Goal: Task Accomplishment & Management: Manage account settings

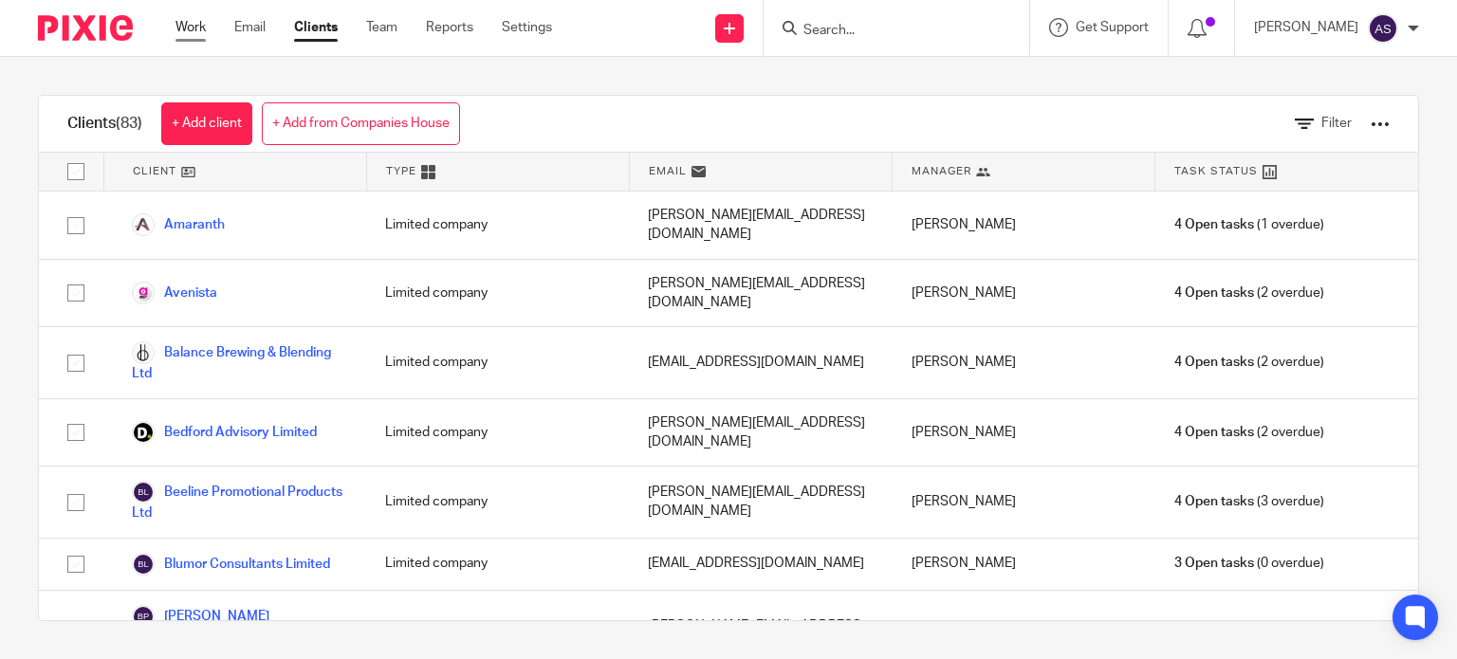
click at [194, 28] on link "Work" at bounding box center [190, 27] width 30 height 19
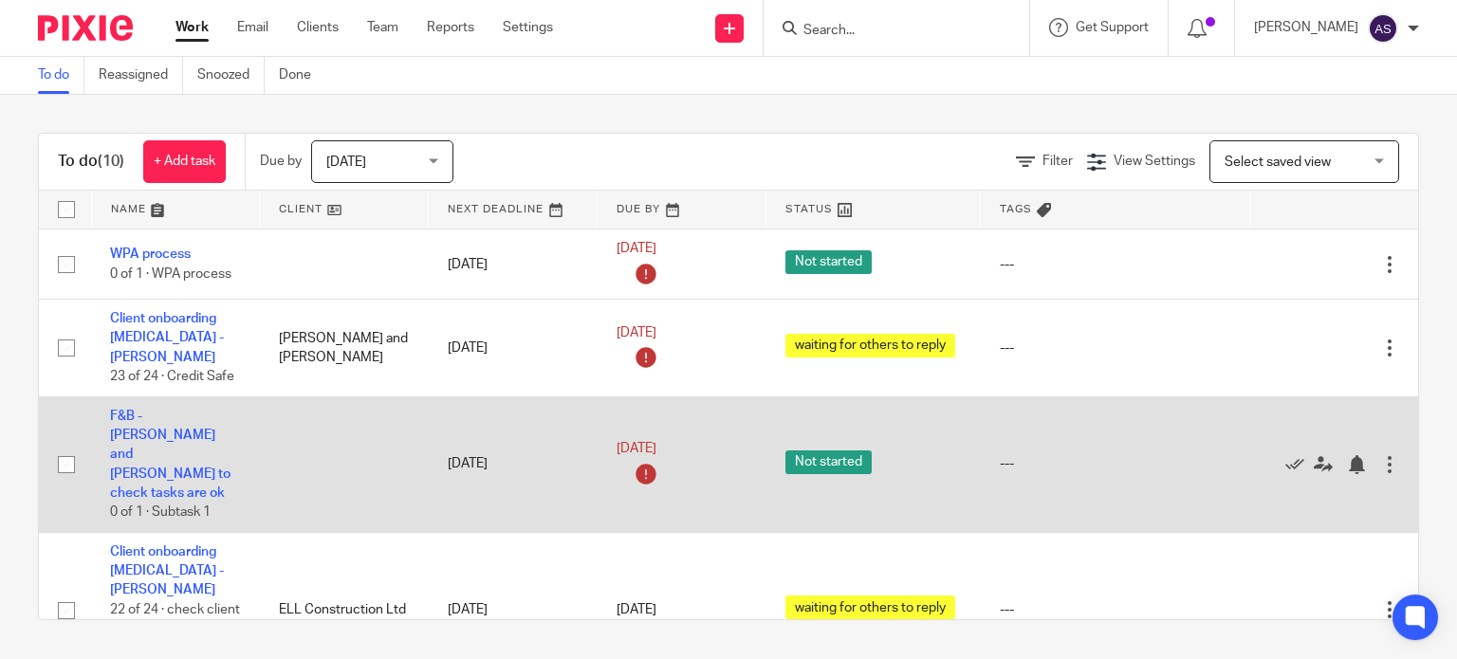
scroll to position [596, 0]
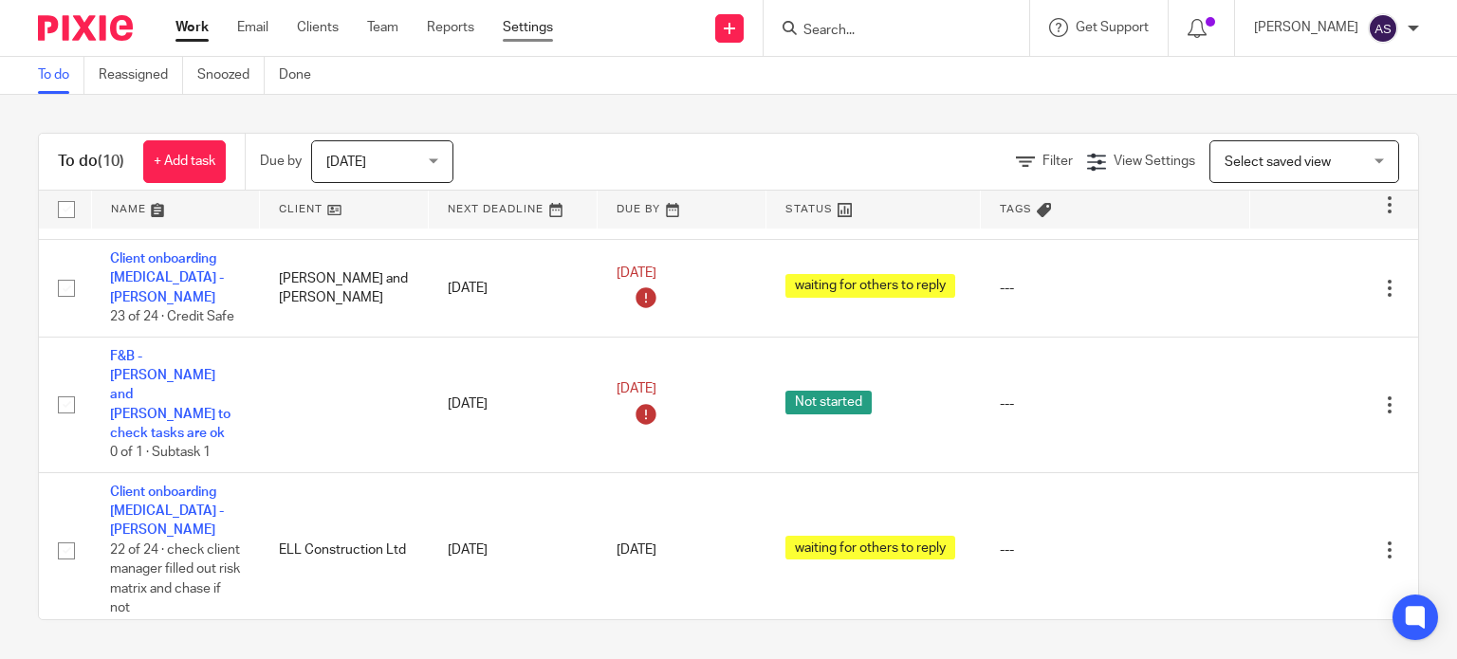
click at [529, 26] on link "Settings" at bounding box center [528, 27] width 50 height 19
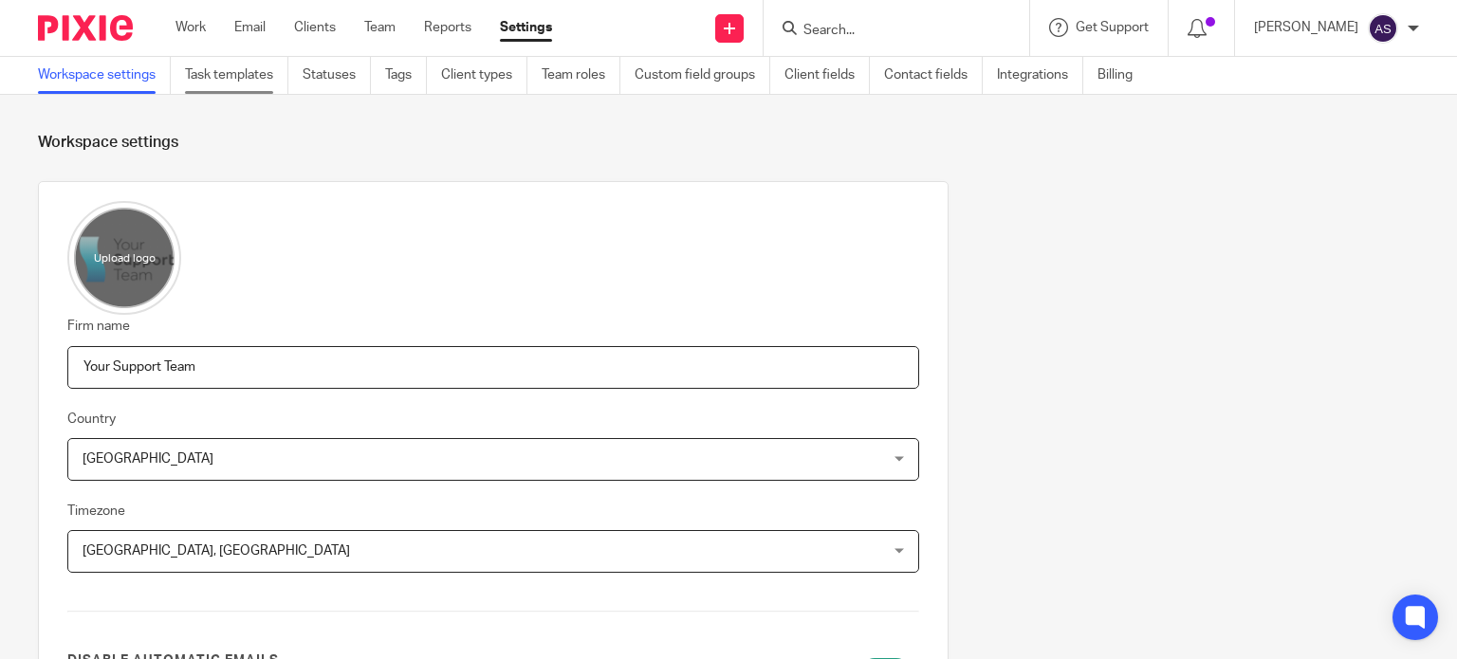
click at [197, 76] on link "Task templates" at bounding box center [236, 75] width 103 height 37
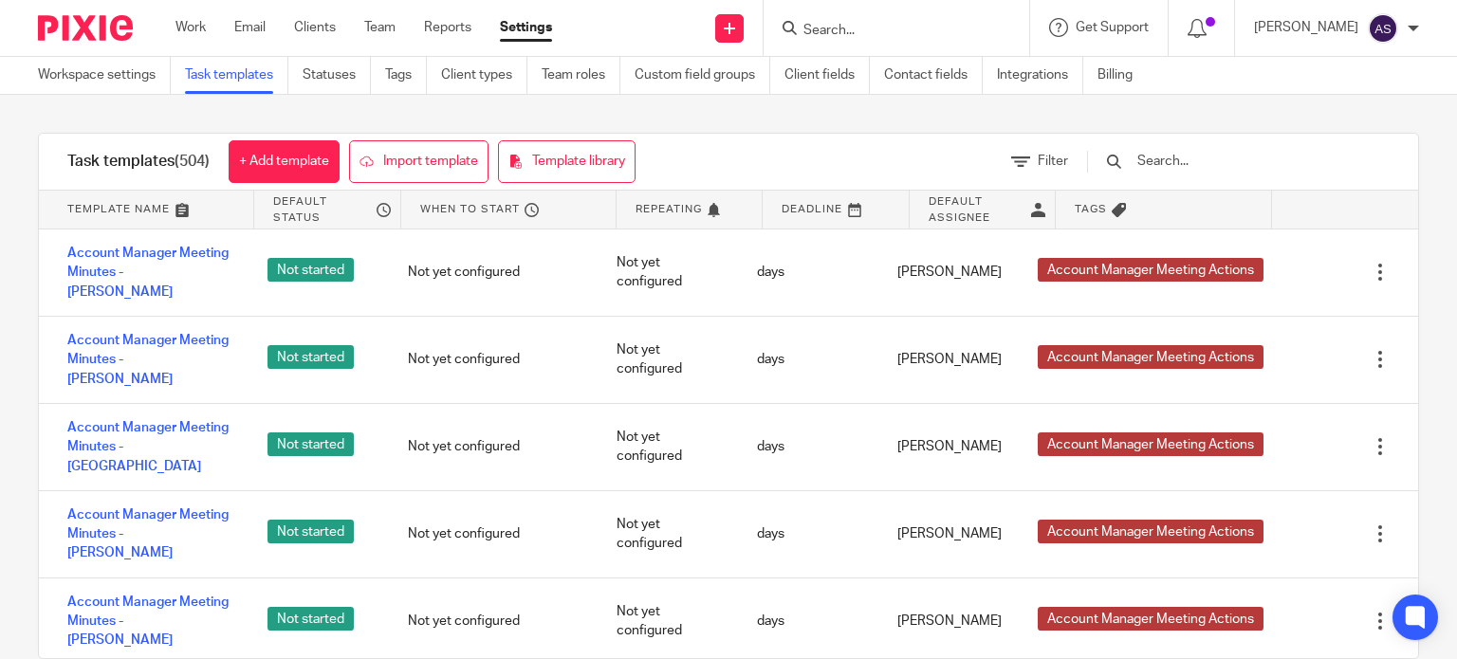
click at [1210, 164] on input "text" at bounding box center [1246, 161] width 221 height 21
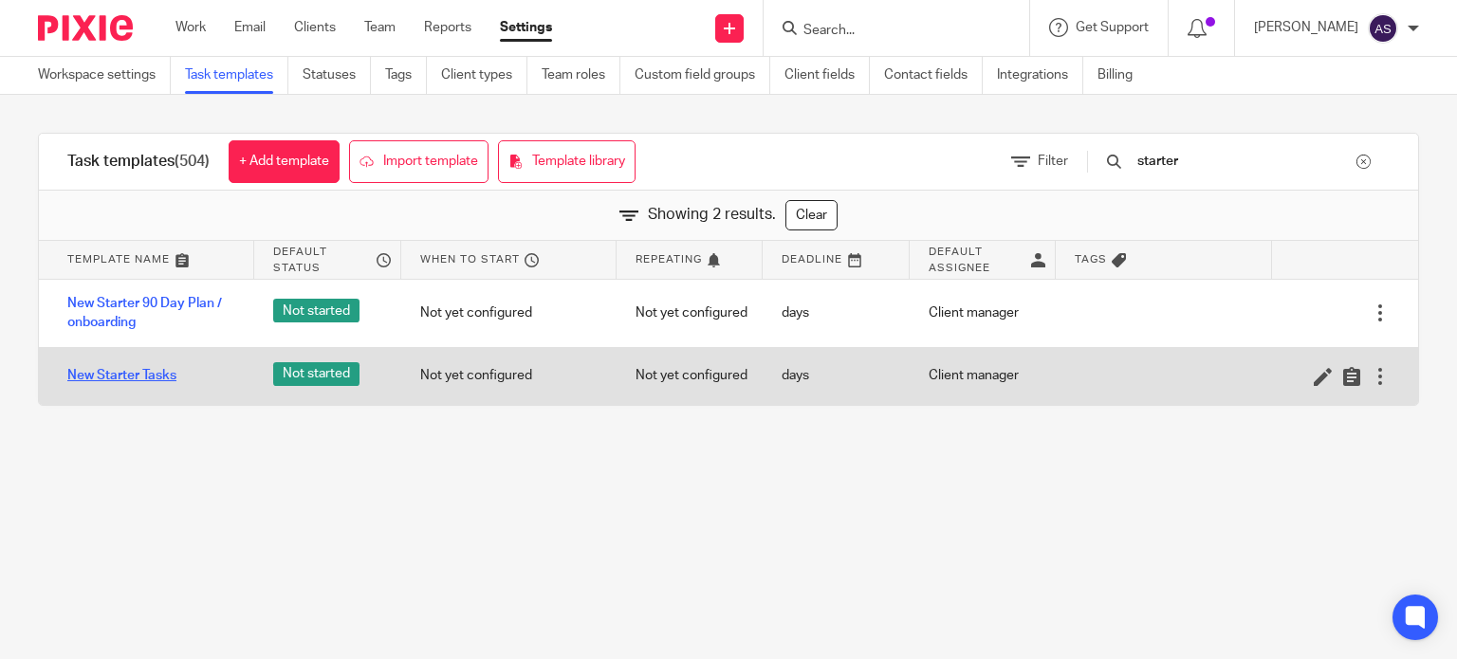
type input "starter"
click at [146, 371] on link "New Starter Tasks" at bounding box center [121, 375] width 109 height 19
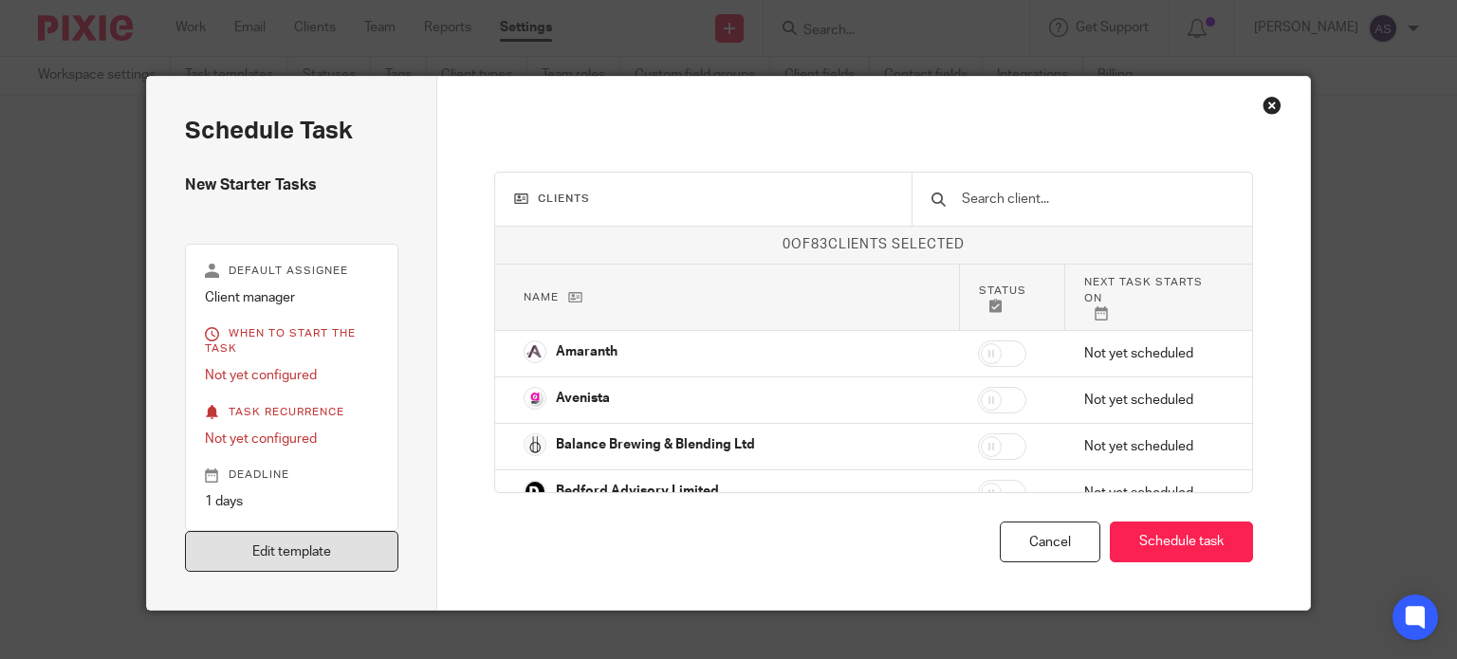
click at [345, 540] on link "Edit template" at bounding box center [292, 551] width 214 height 41
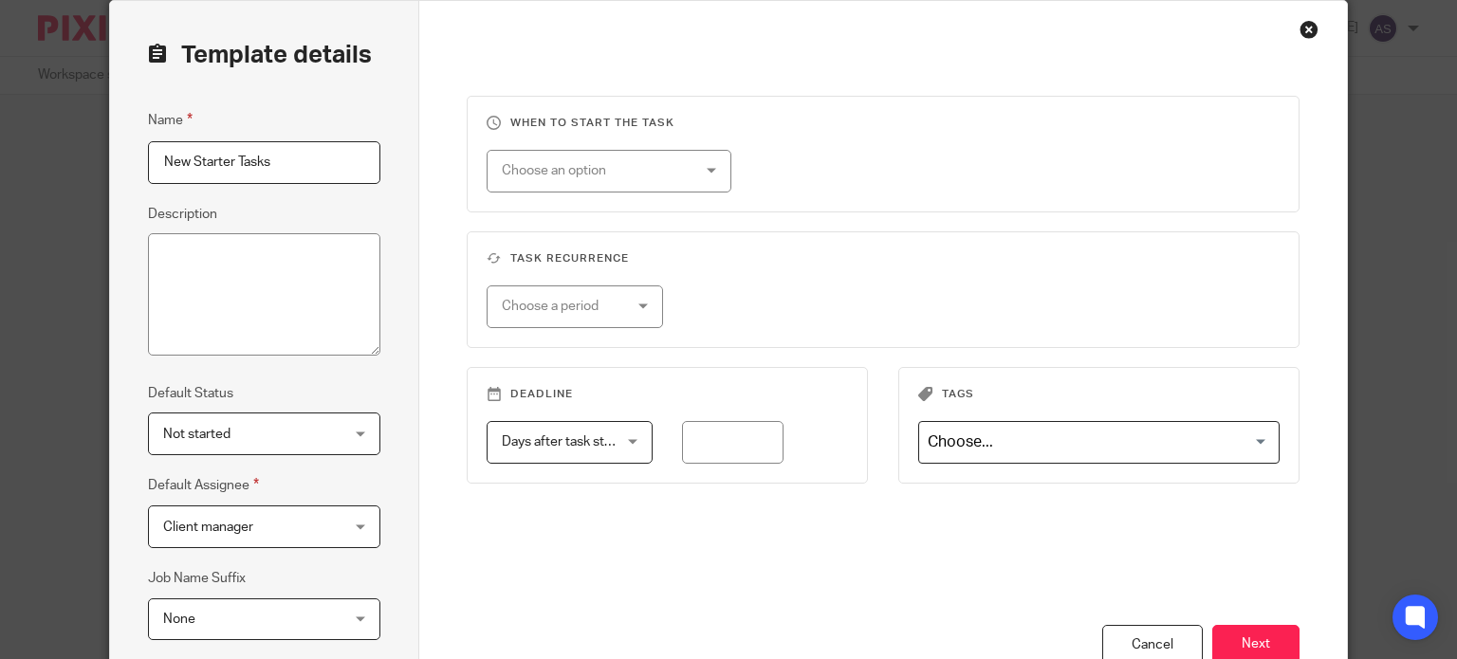
scroll to position [190, 0]
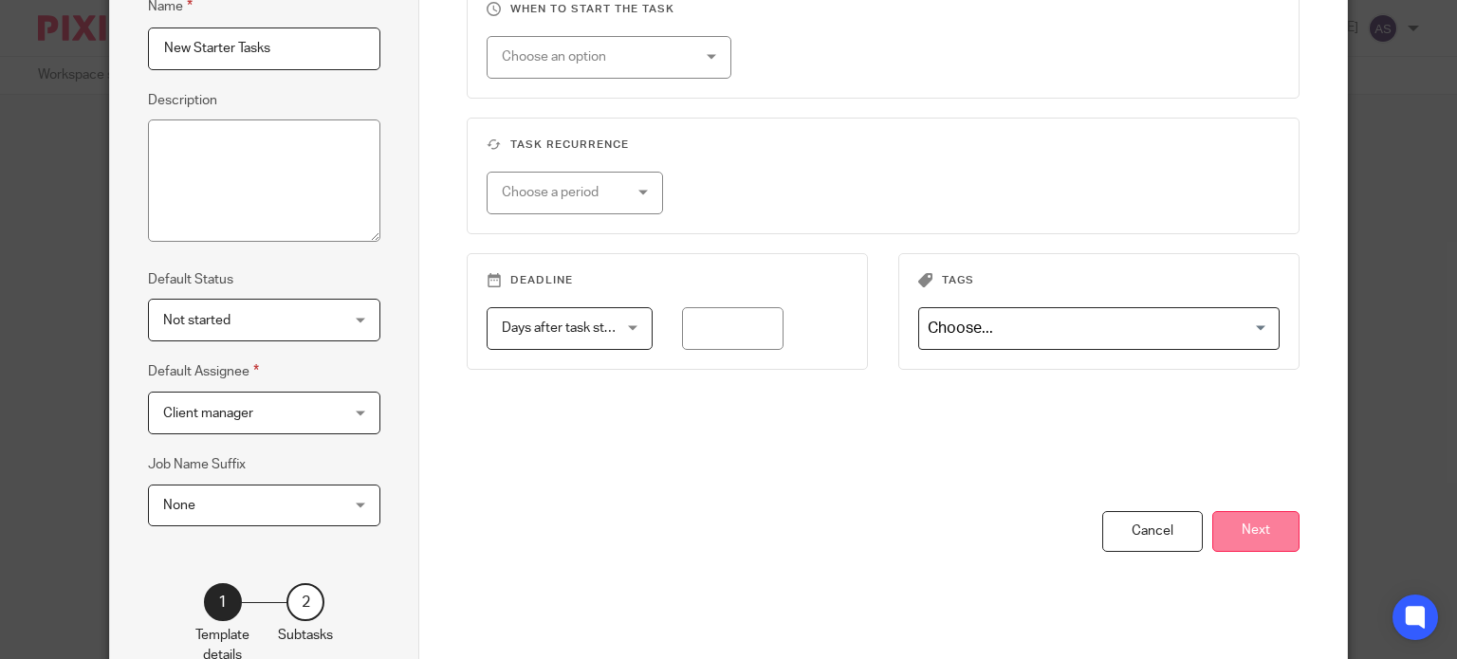
click at [1255, 527] on button "Next" at bounding box center [1255, 531] width 87 height 41
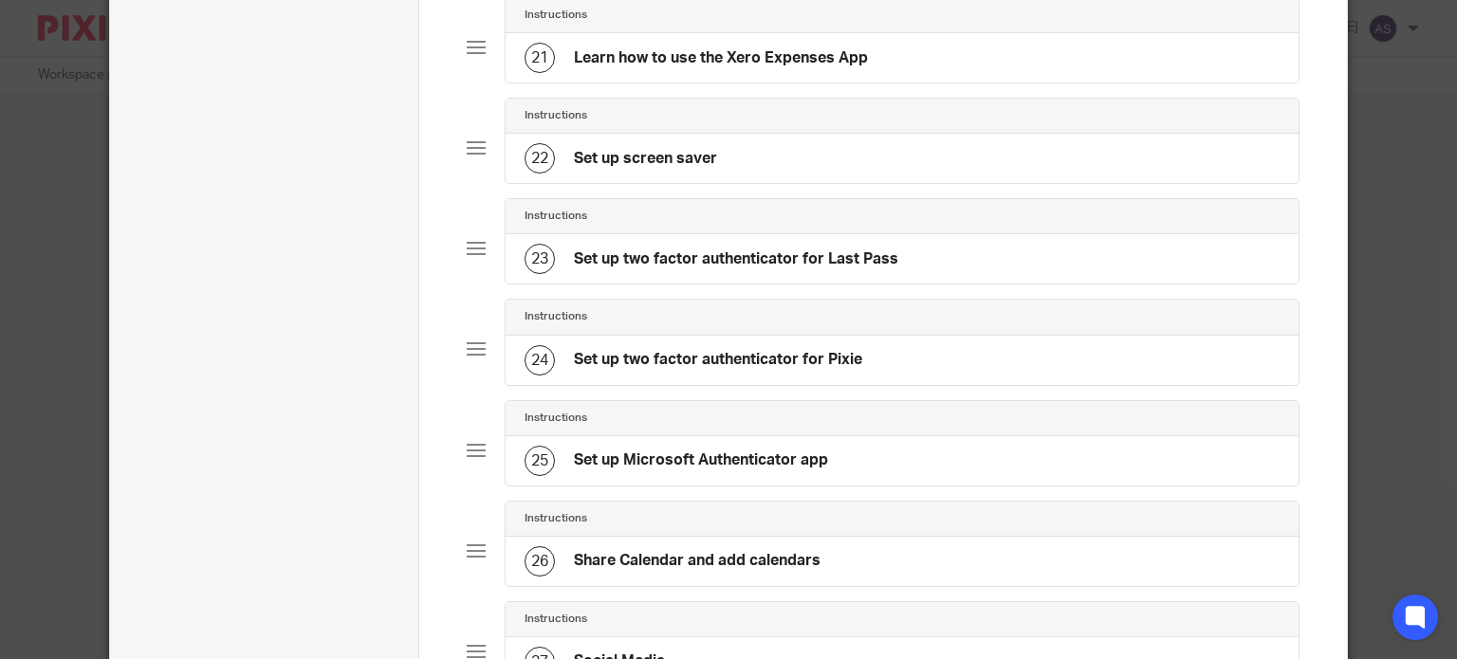
scroll to position [2372, 0]
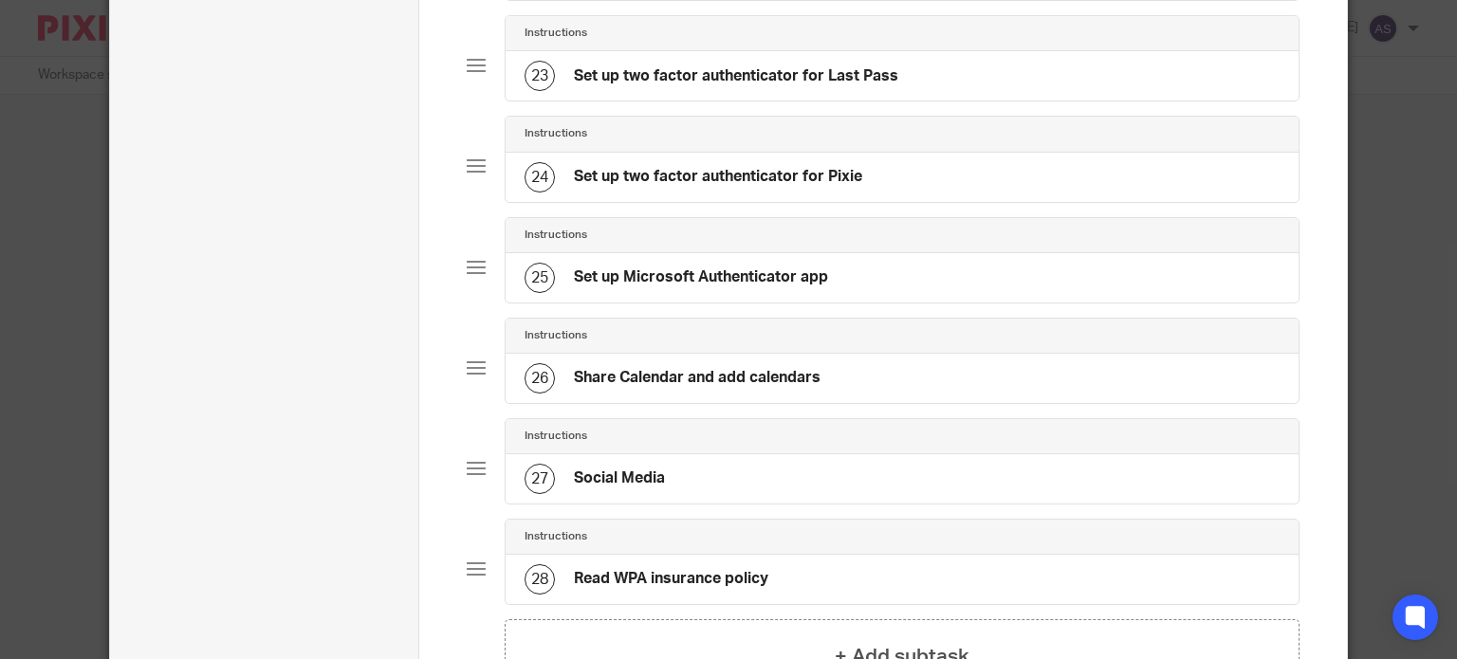
click at [679, 569] on h4 "Read WPA insurance policy" at bounding box center [671, 579] width 194 height 20
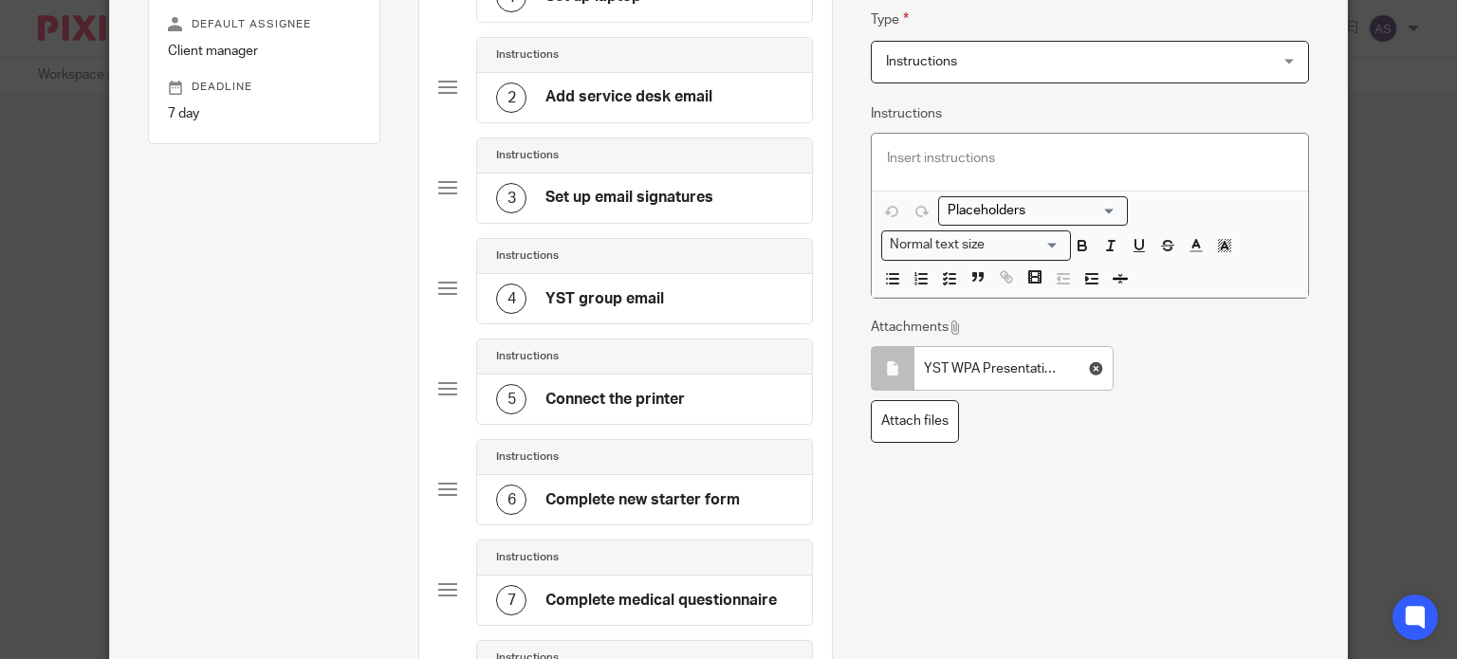
scroll to position [190, 0]
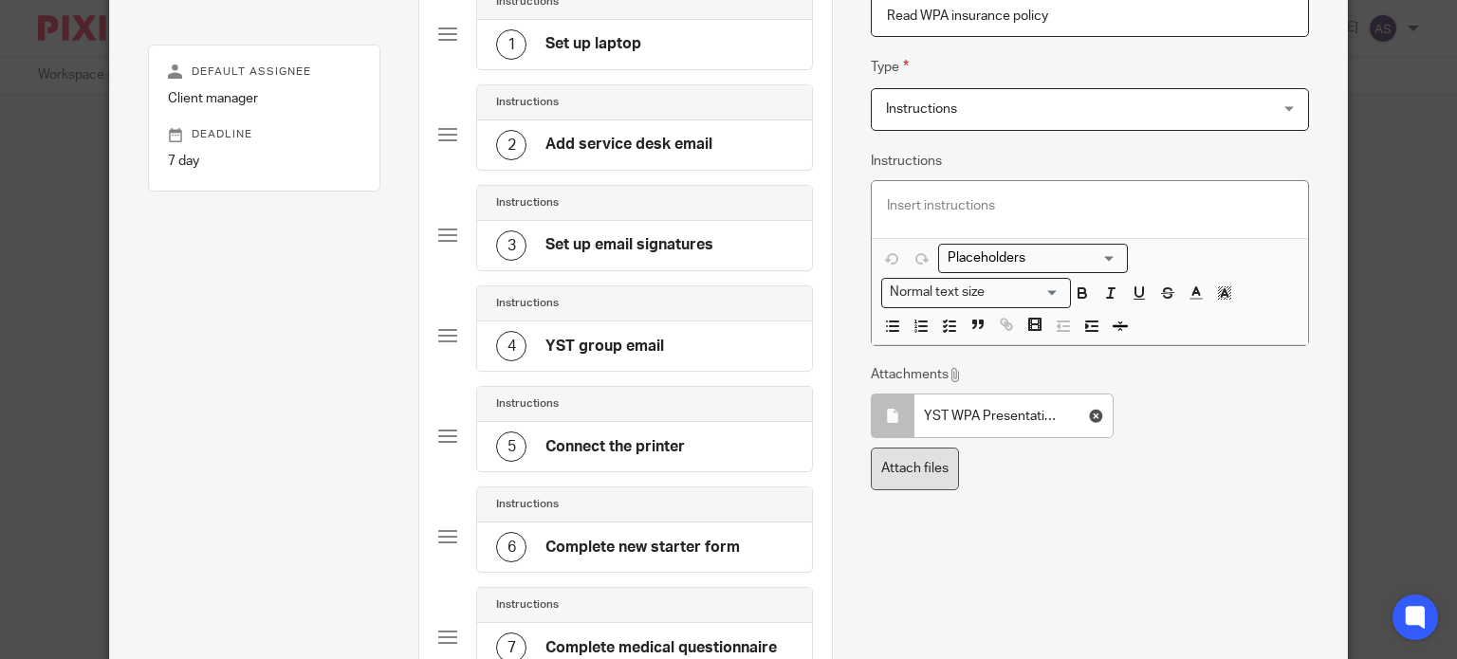
click at [917, 473] on label "Attach files" at bounding box center [915, 469] width 88 height 43
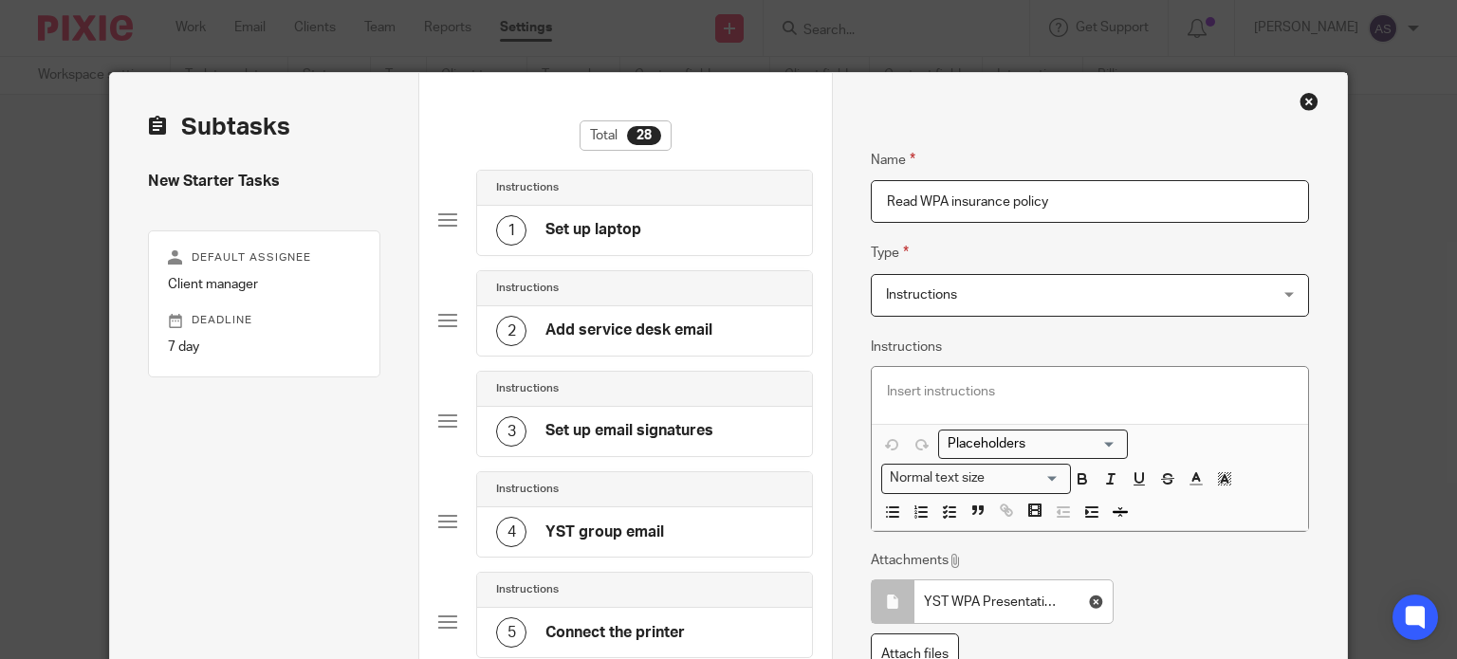
scroll to position [0, 0]
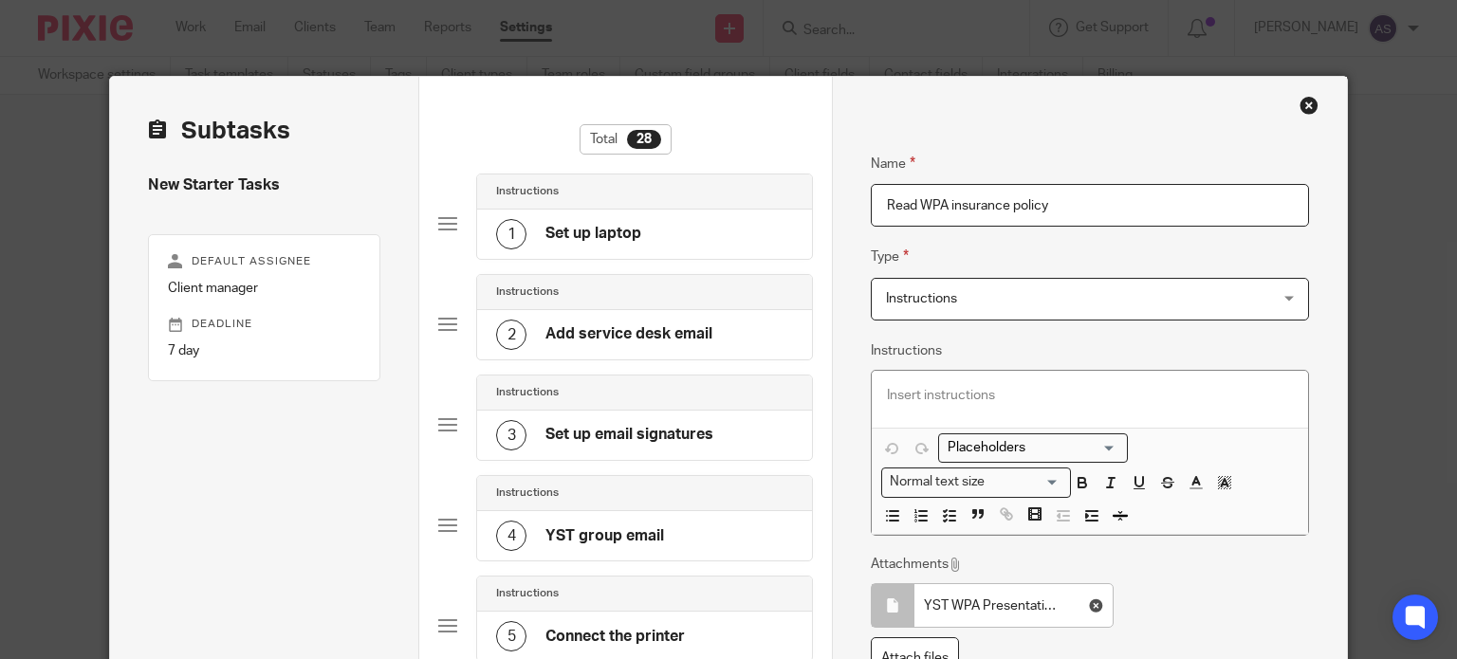
click at [1082, 207] on input "Read WPA insurance policy" at bounding box center [1090, 205] width 438 height 43
type input "Read WPA insurance presentation and process"
click at [892, 404] on p at bounding box center [1090, 395] width 406 height 19
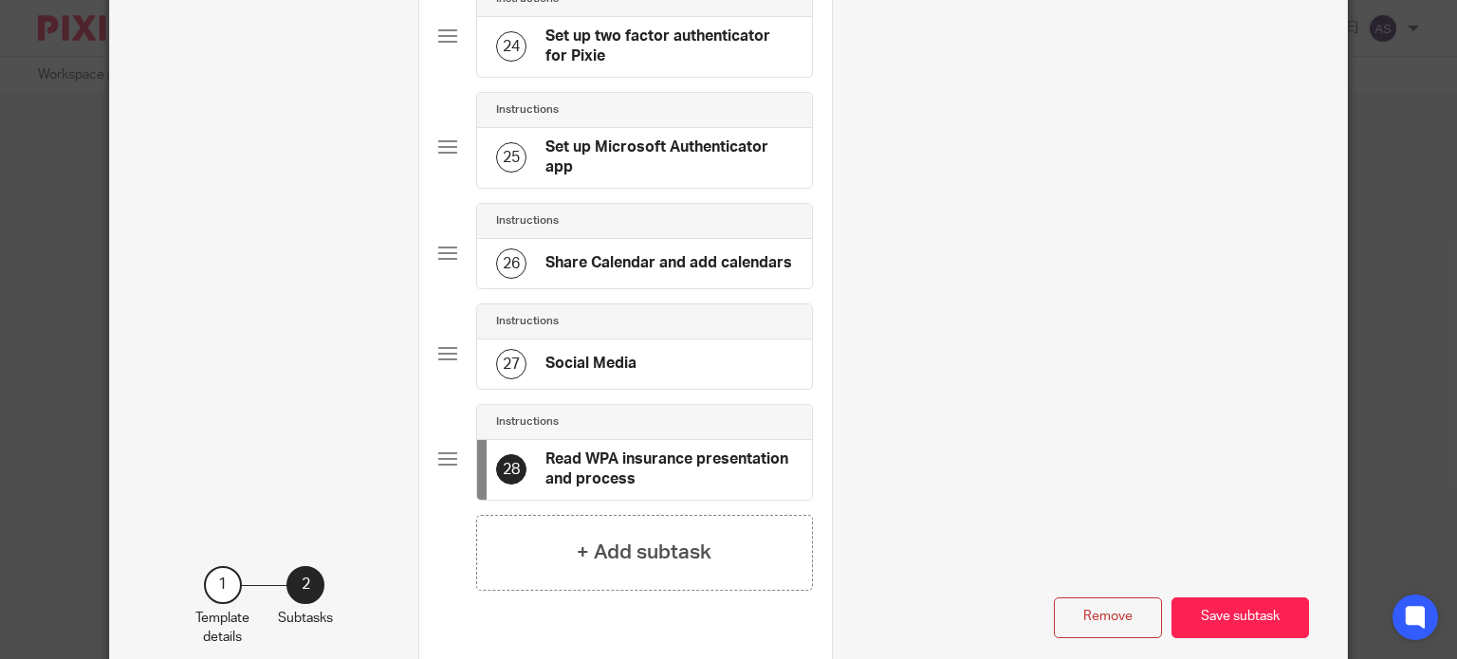
scroll to position [2645, 0]
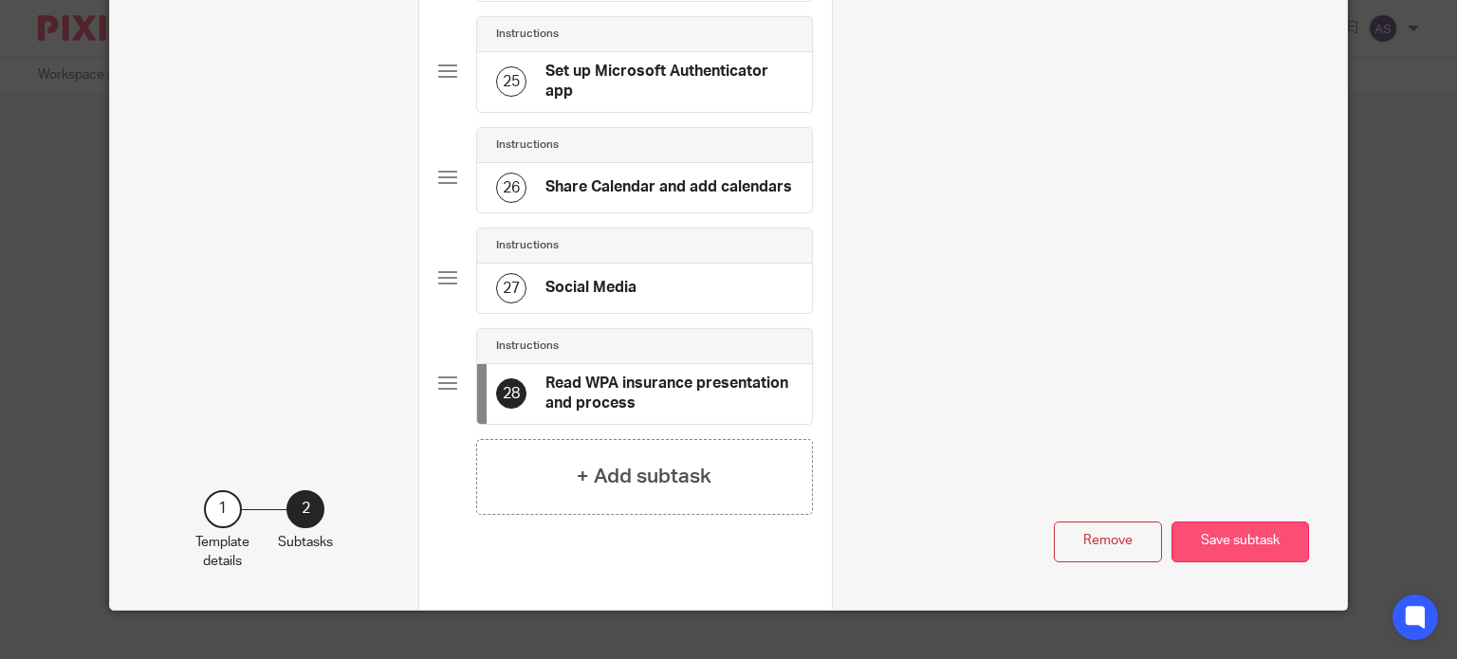
click at [1237, 522] on button "Save subtask" at bounding box center [1241, 542] width 138 height 41
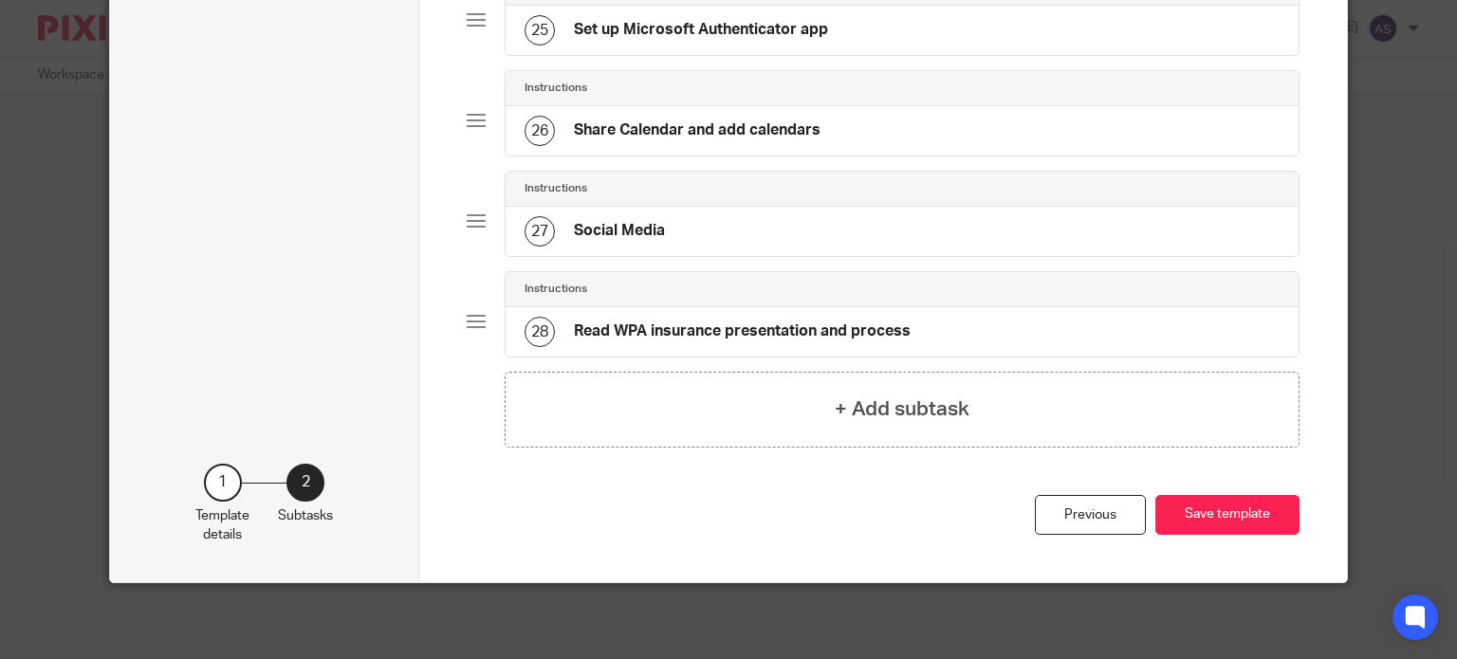
scroll to position [2603, 0]
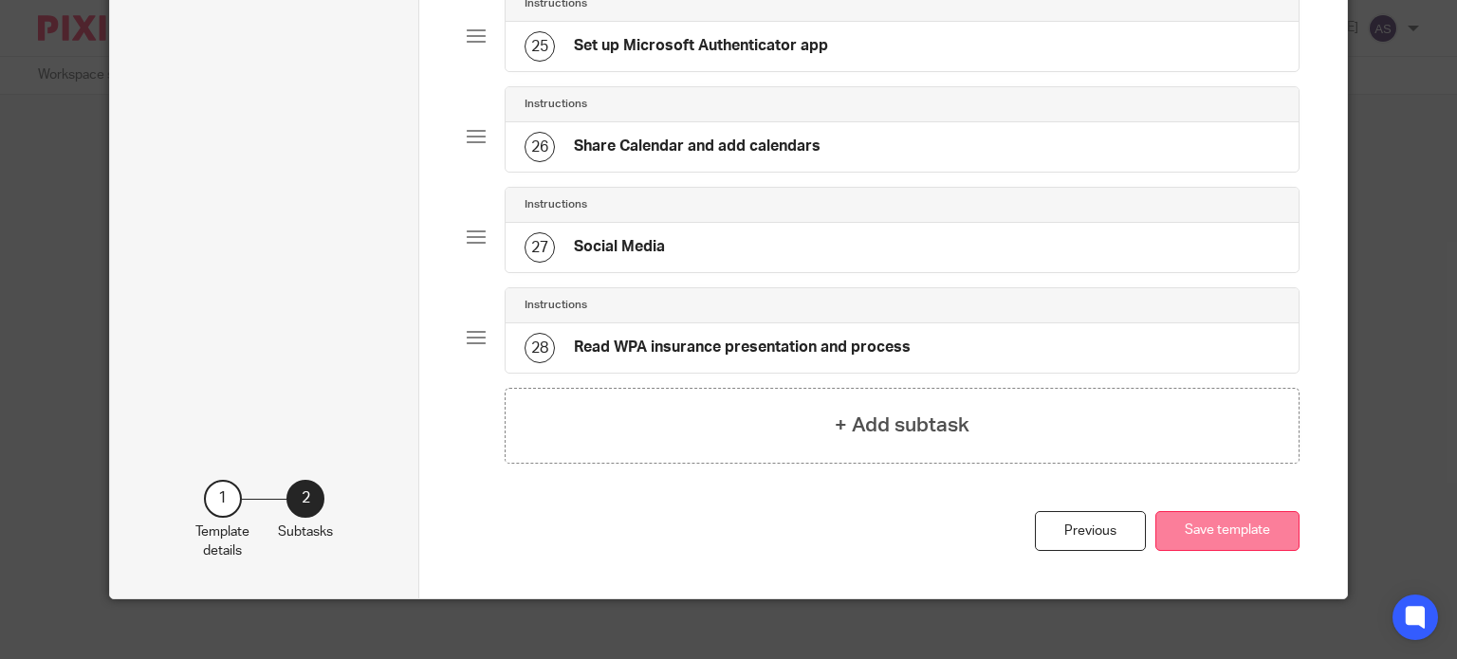
click at [1226, 512] on button "Save template" at bounding box center [1227, 531] width 144 height 41
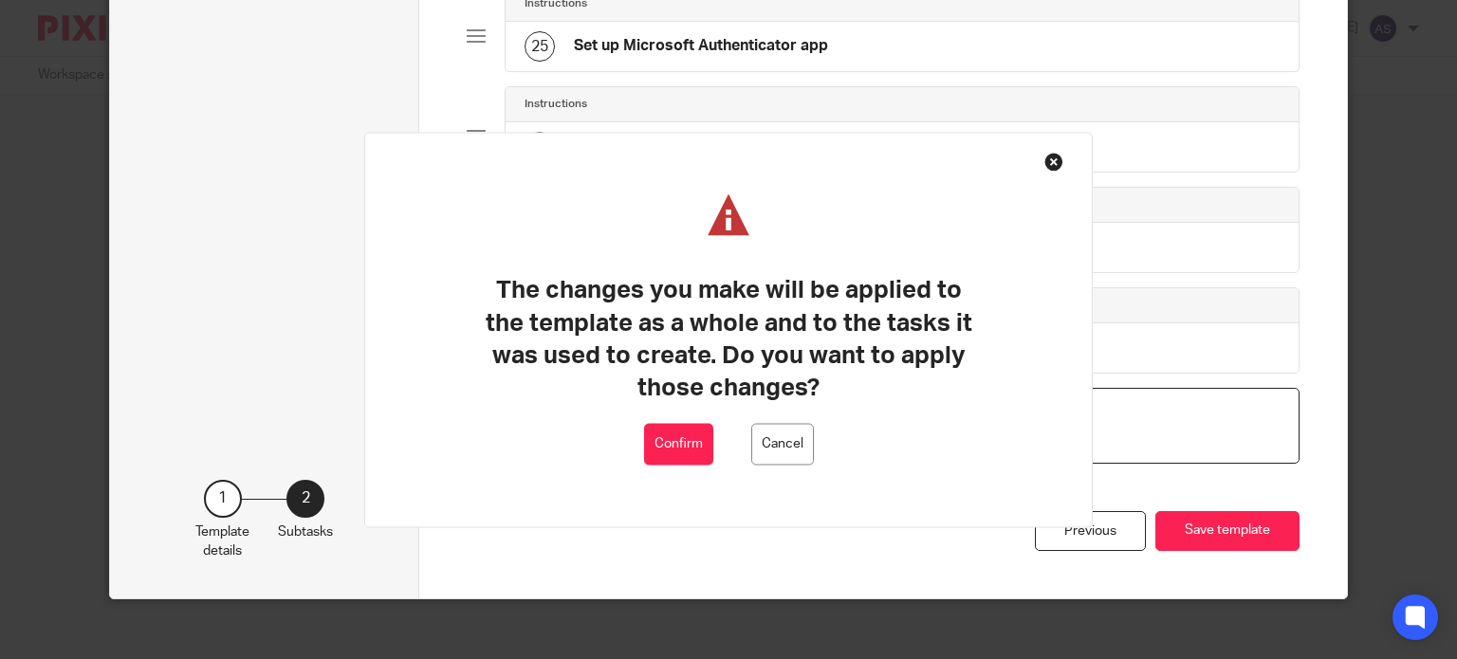
click at [666, 429] on button "Confirm" at bounding box center [678, 444] width 69 height 43
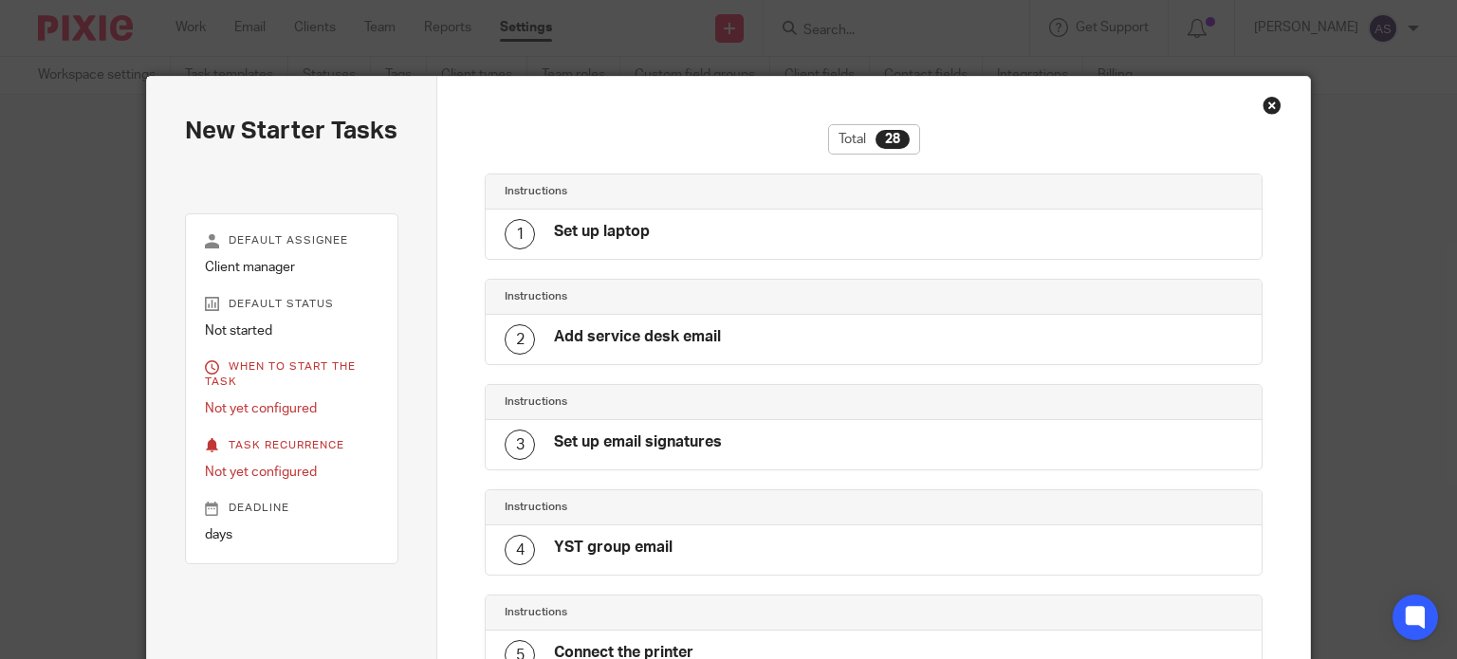
click at [1263, 109] on div "Close this dialog window" at bounding box center [1272, 105] width 19 height 19
